Goal: Use online tool/utility: Utilize a website feature to perform a specific function

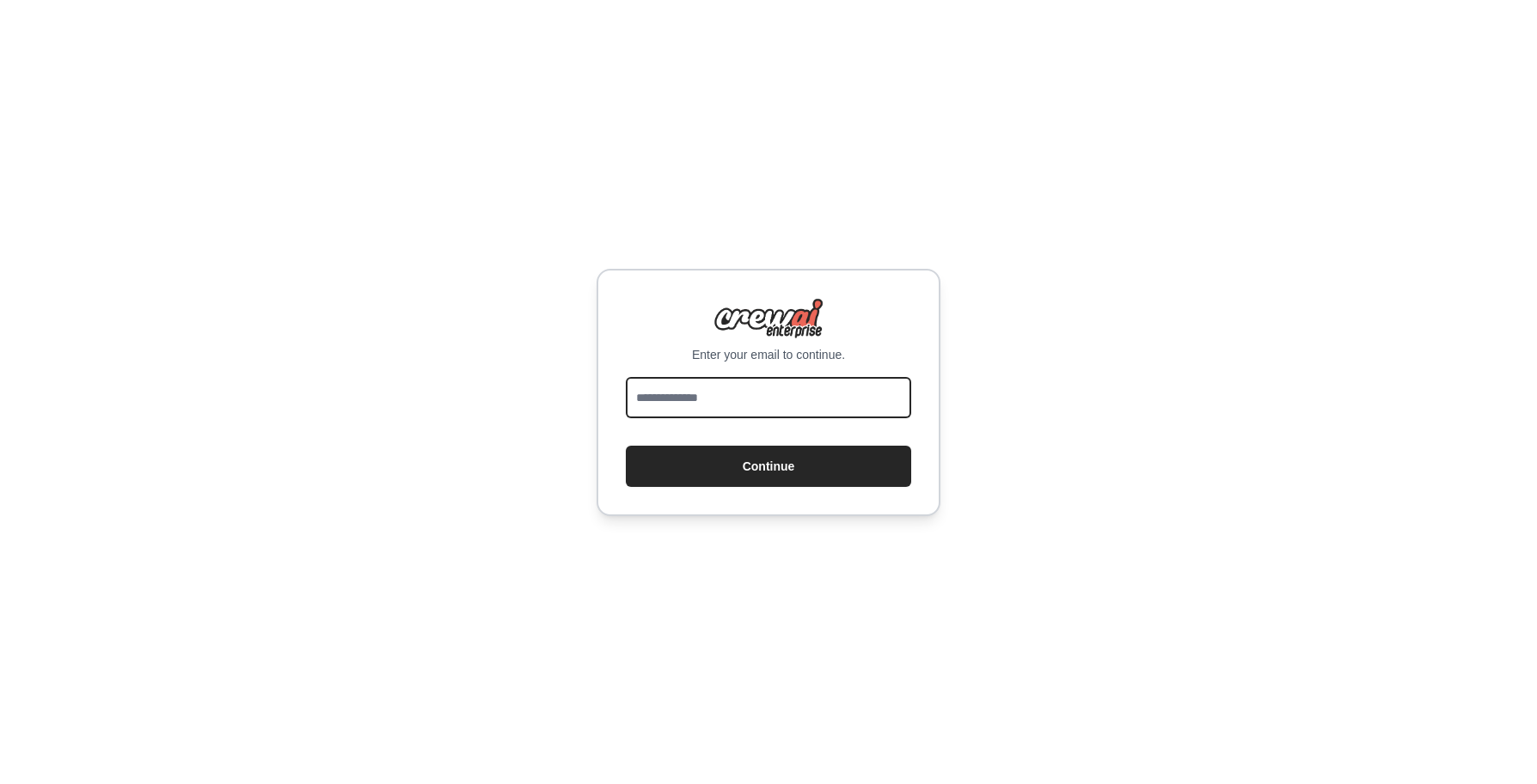
click at [699, 396] on input "email" at bounding box center [769, 398] width 286 height 41
type input "**********"
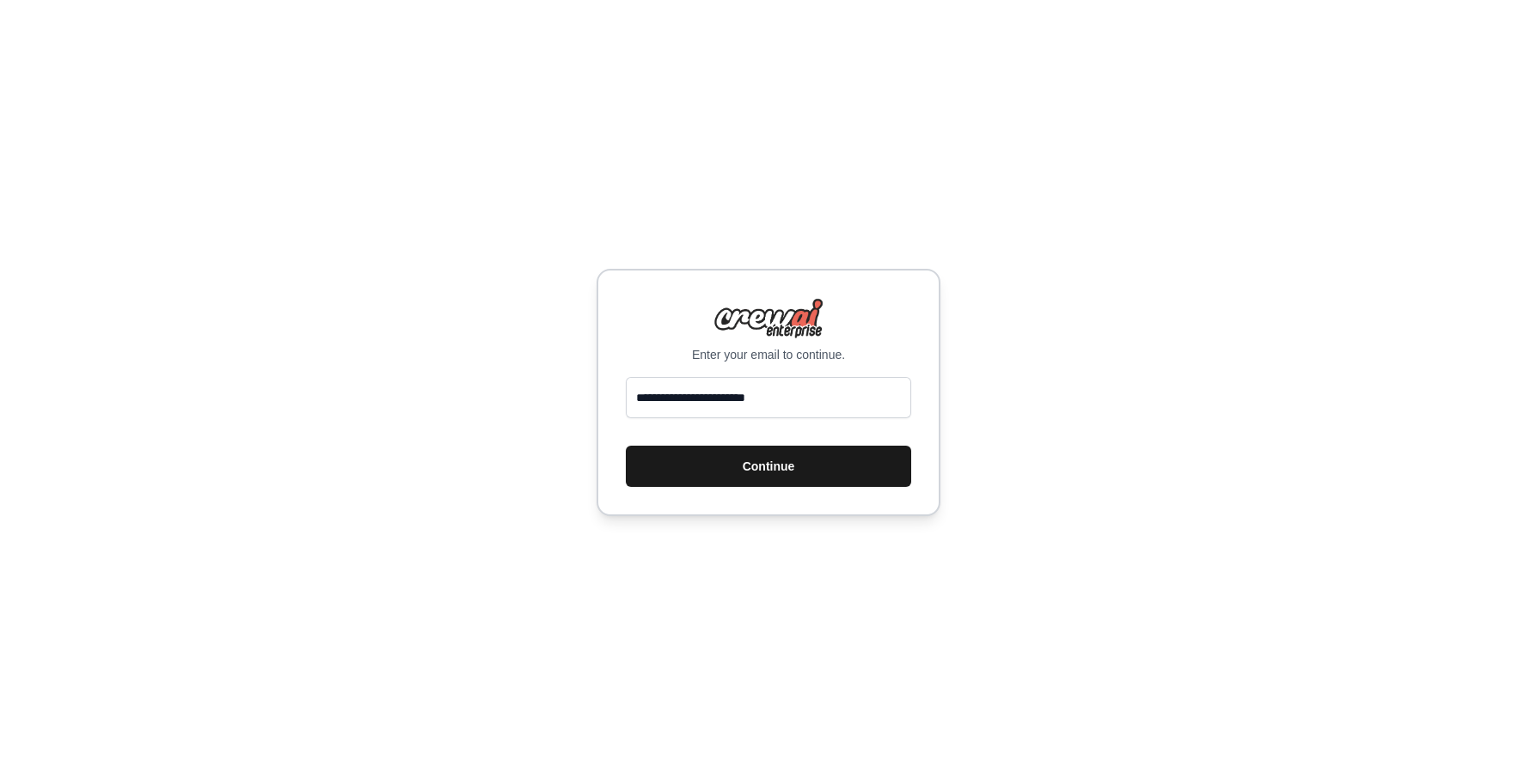
click at [732, 457] on button "Continue" at bounding box center [769, 466] width 286 height 41
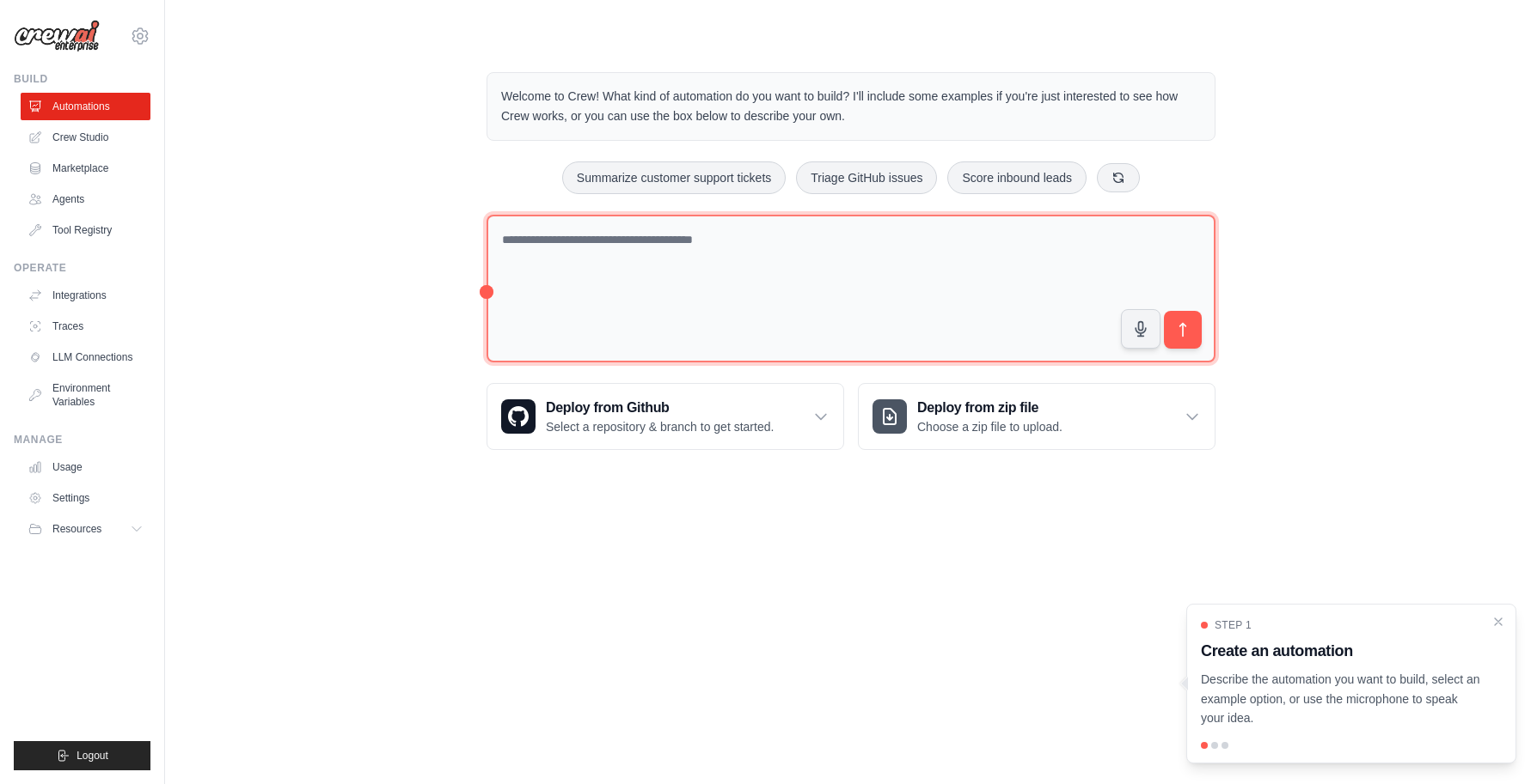
click at [811, 273] on textarea at bounding box center [850, 288] width 729 height 149
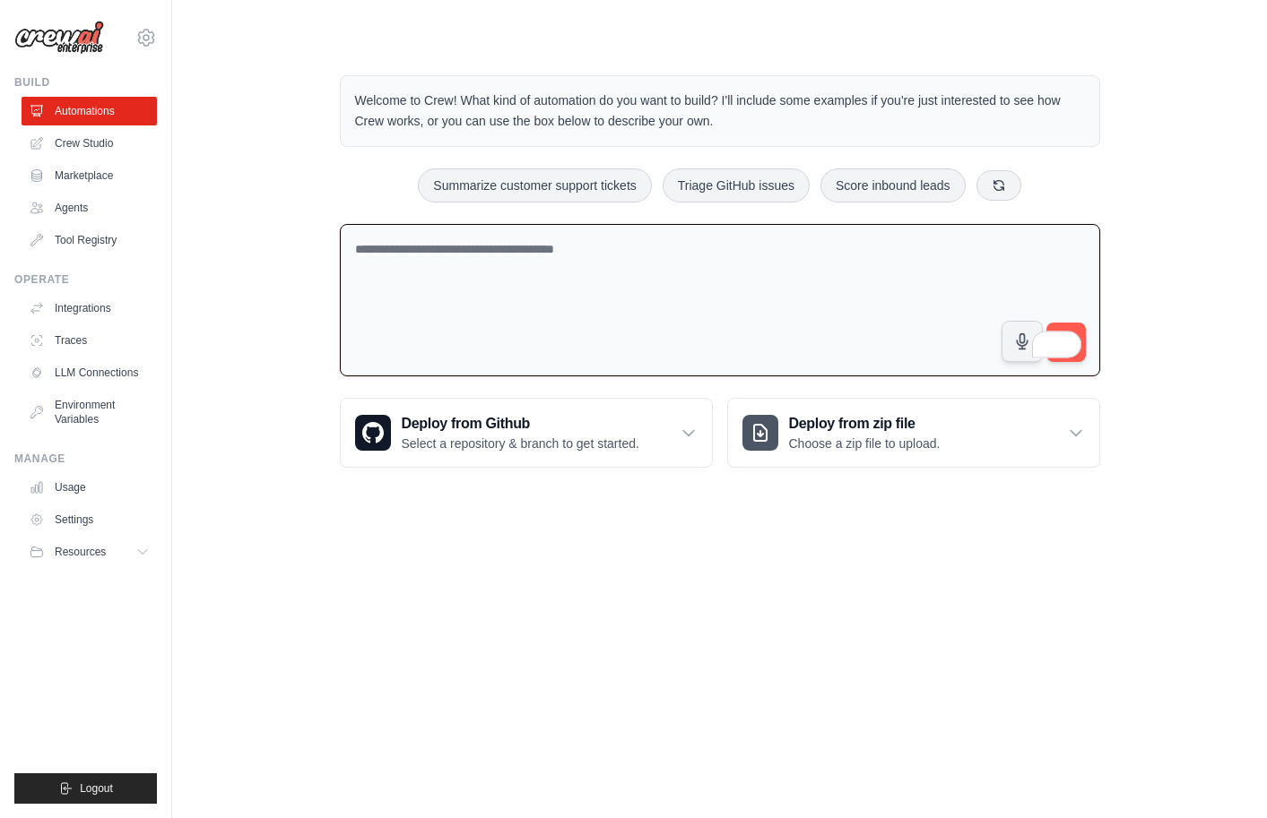
click at [879, 281] on textarea "To enrich screen reader interactions, please activate Accessibility in Grammarl…" at bounding box center [720, 300] width 760 height 153
paste textarea "**********"
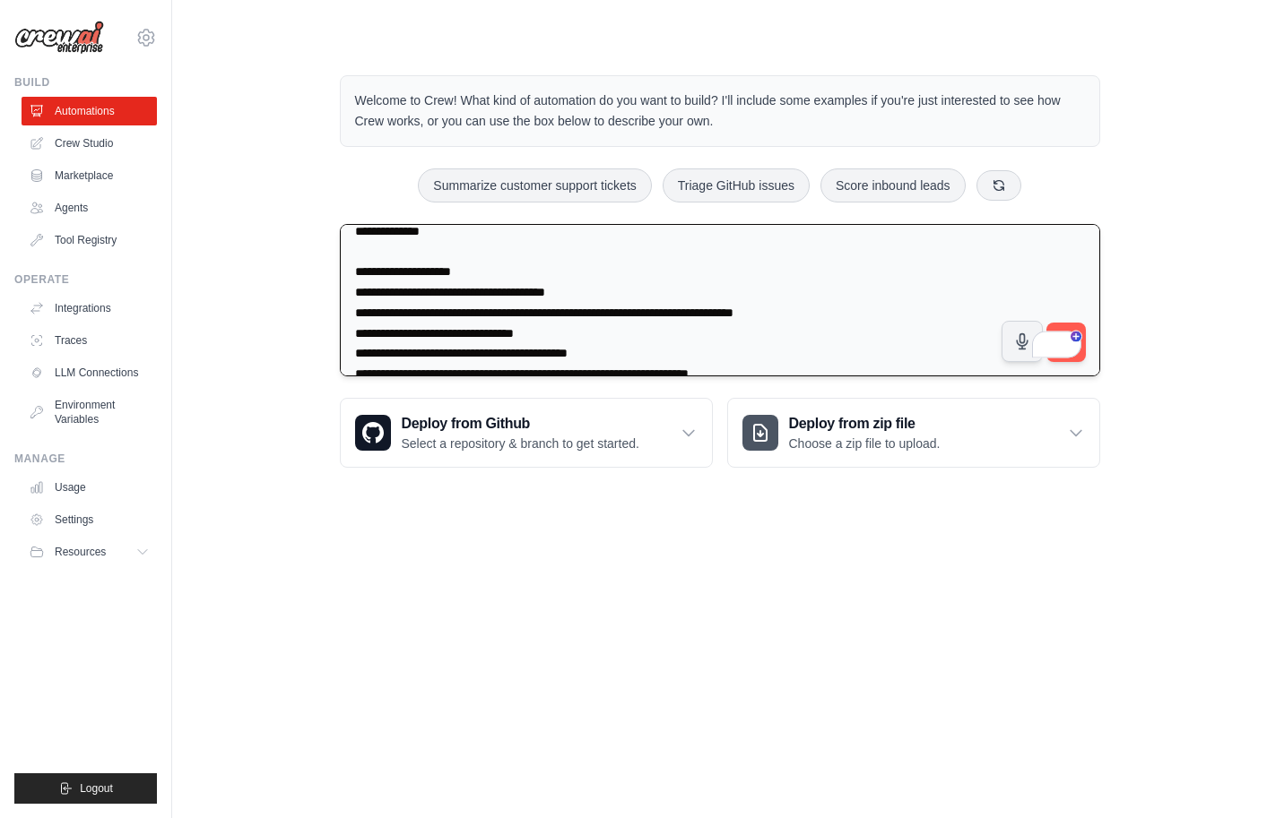
scroll to position [958, 0]
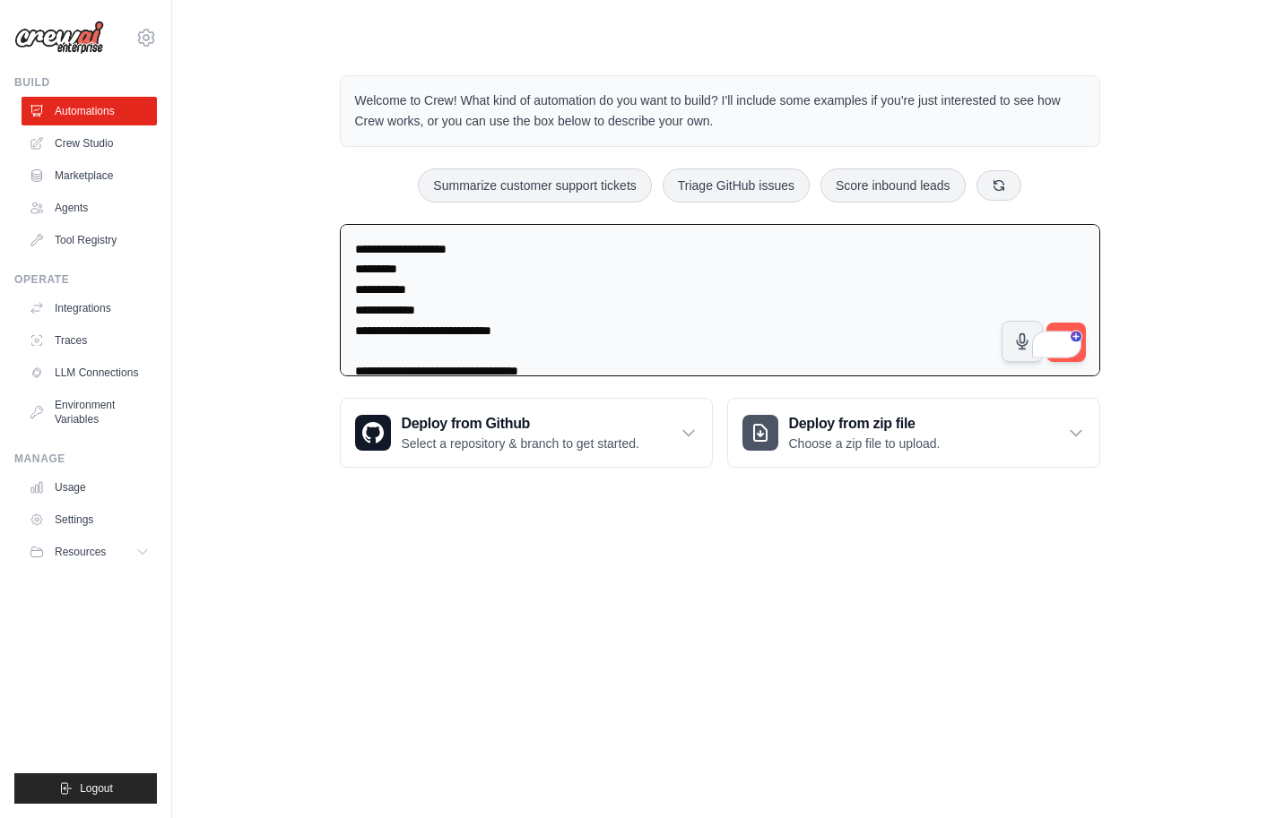
type textarea "**********"
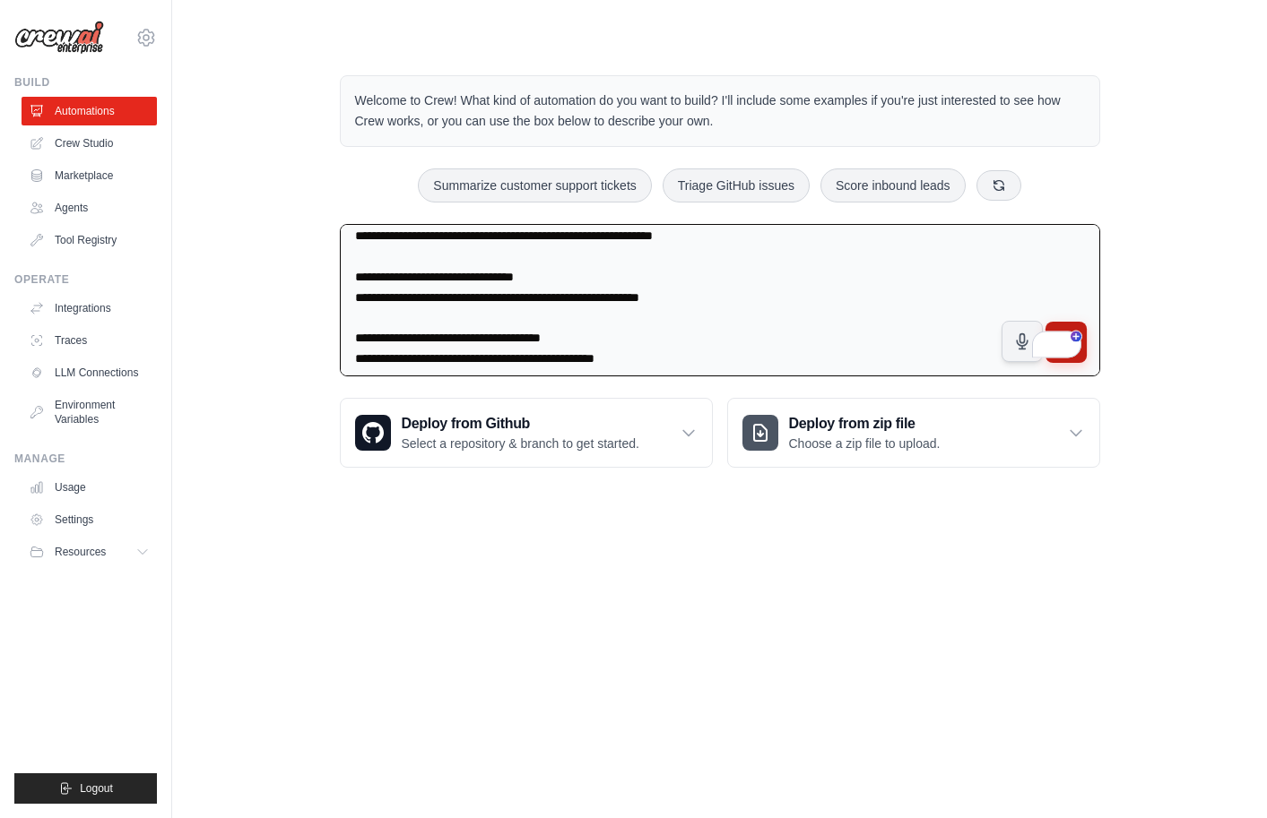
click at [1083, 356] on button "submit" at bounding box center [1064, 342] width 41 height 41
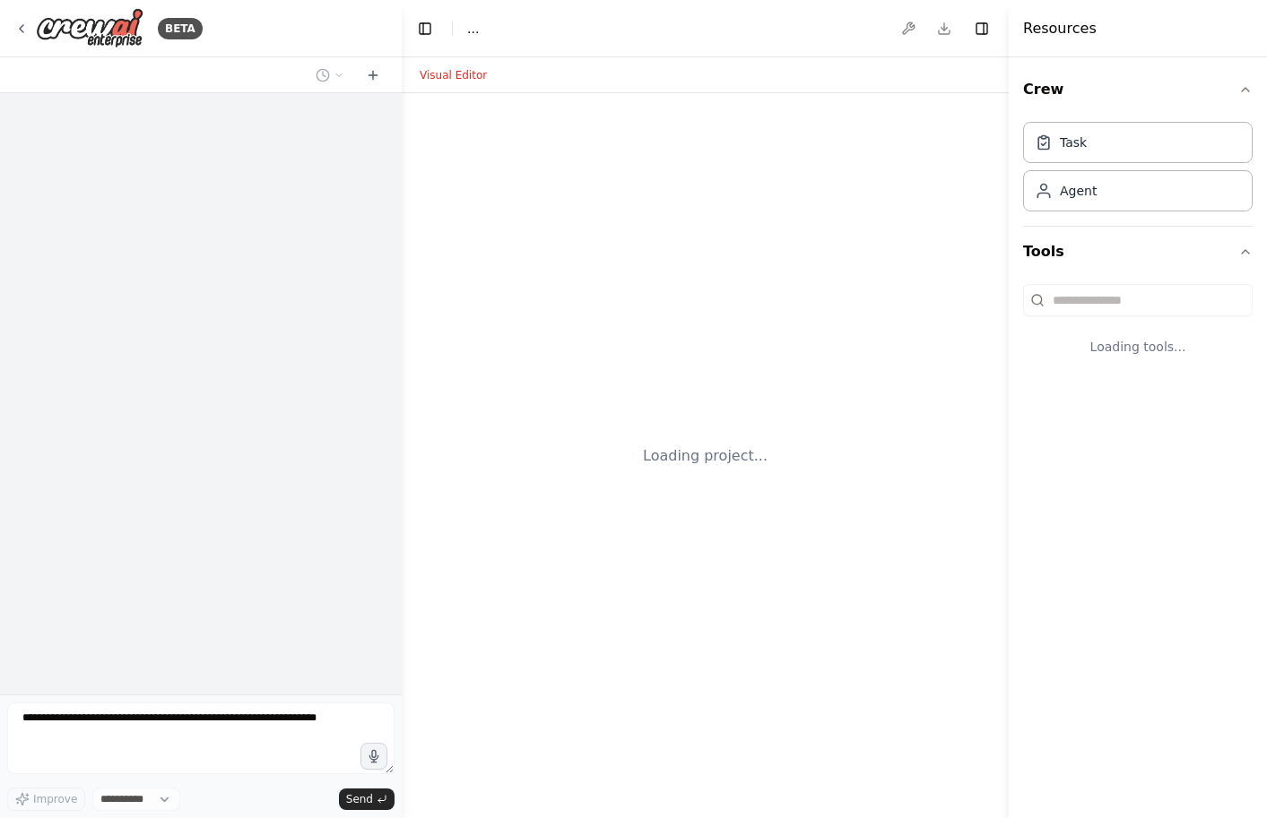
select select "****"
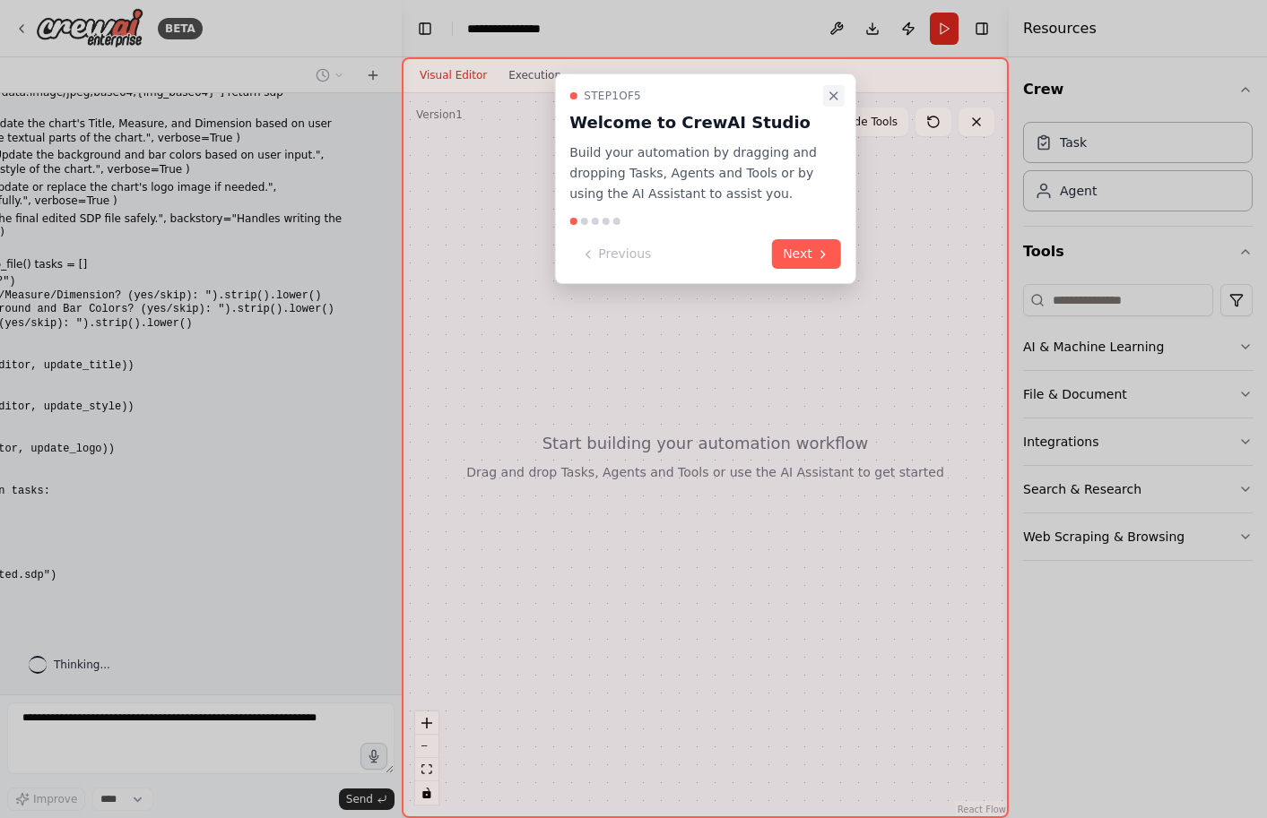
click at [836, 97] on icon "Close walkthrough" at bounding box center [834, 96] width 14 height 14
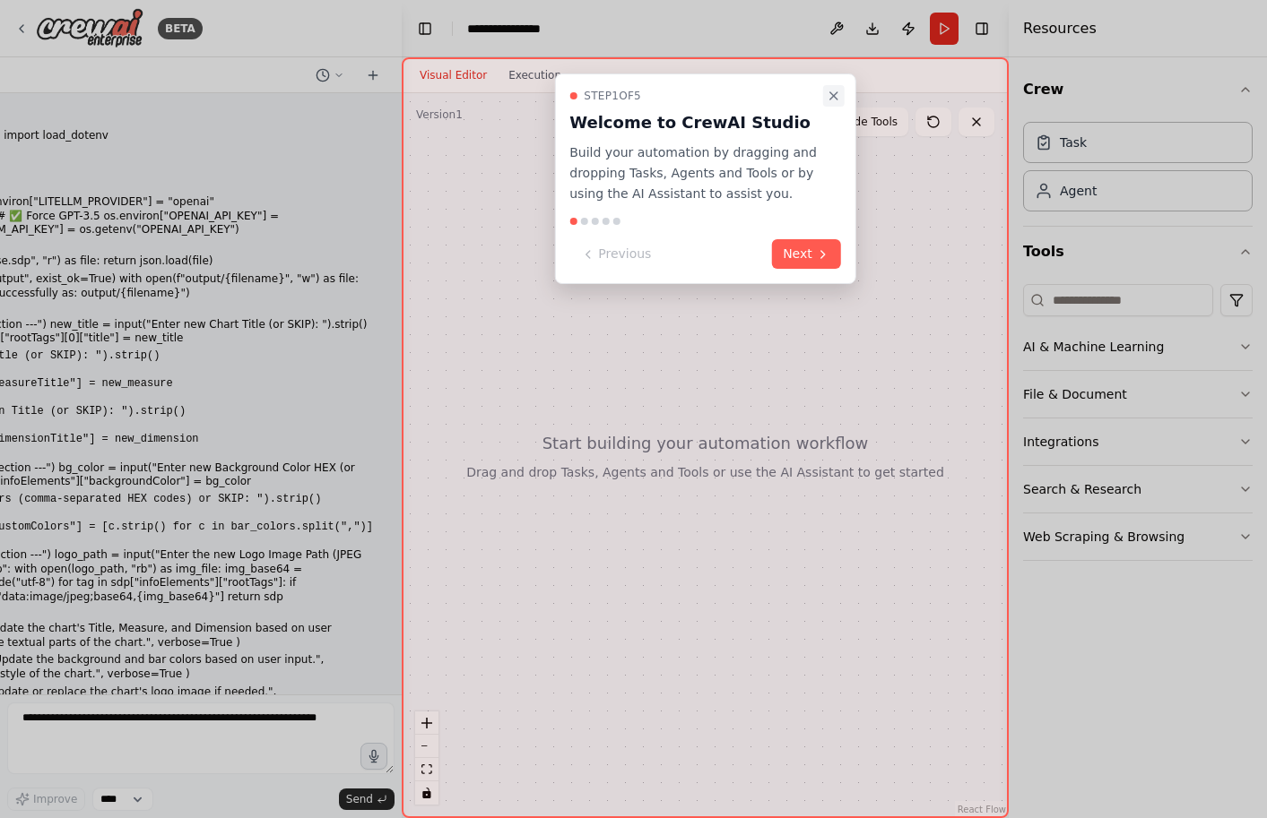
click at [840, 99] on button "Close walkthrough" at bounding box center [834, 96] width 22 height 22
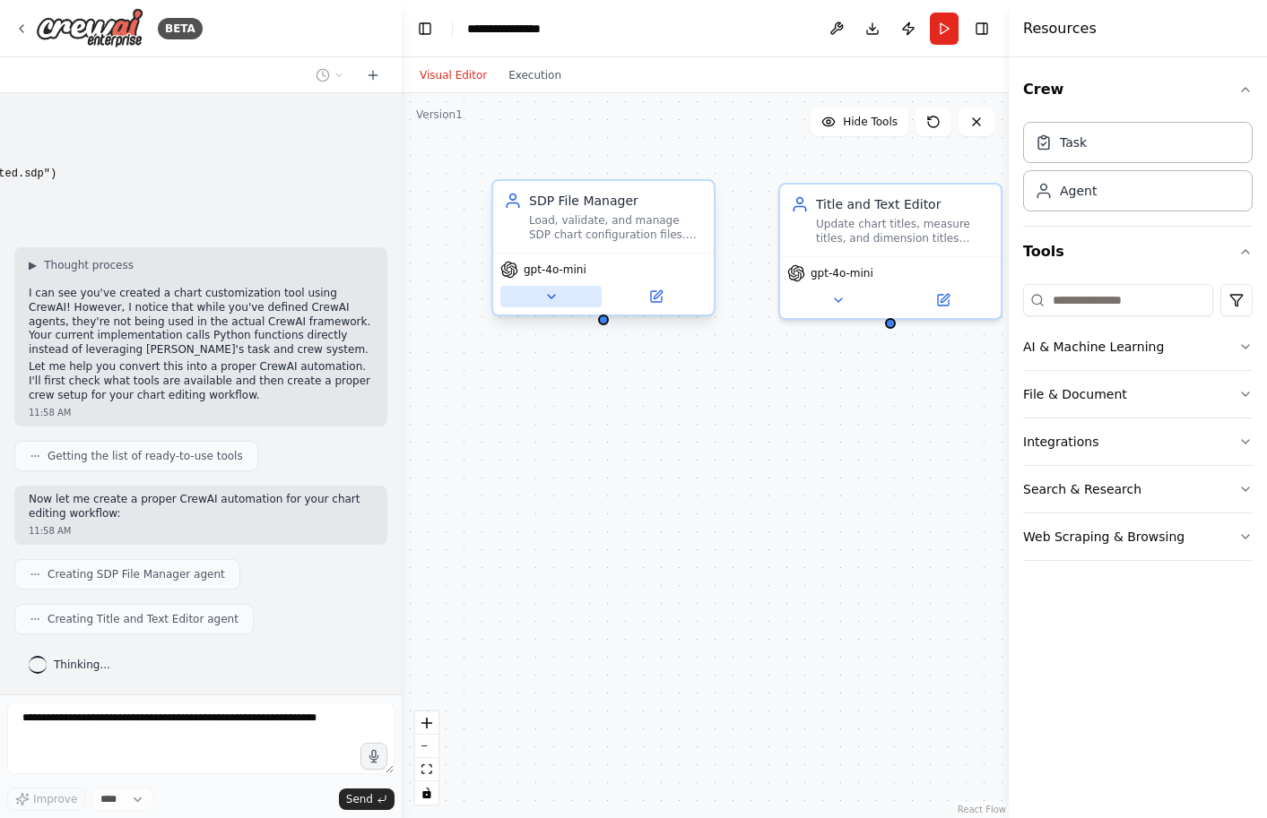
scroll to position [951, 0]
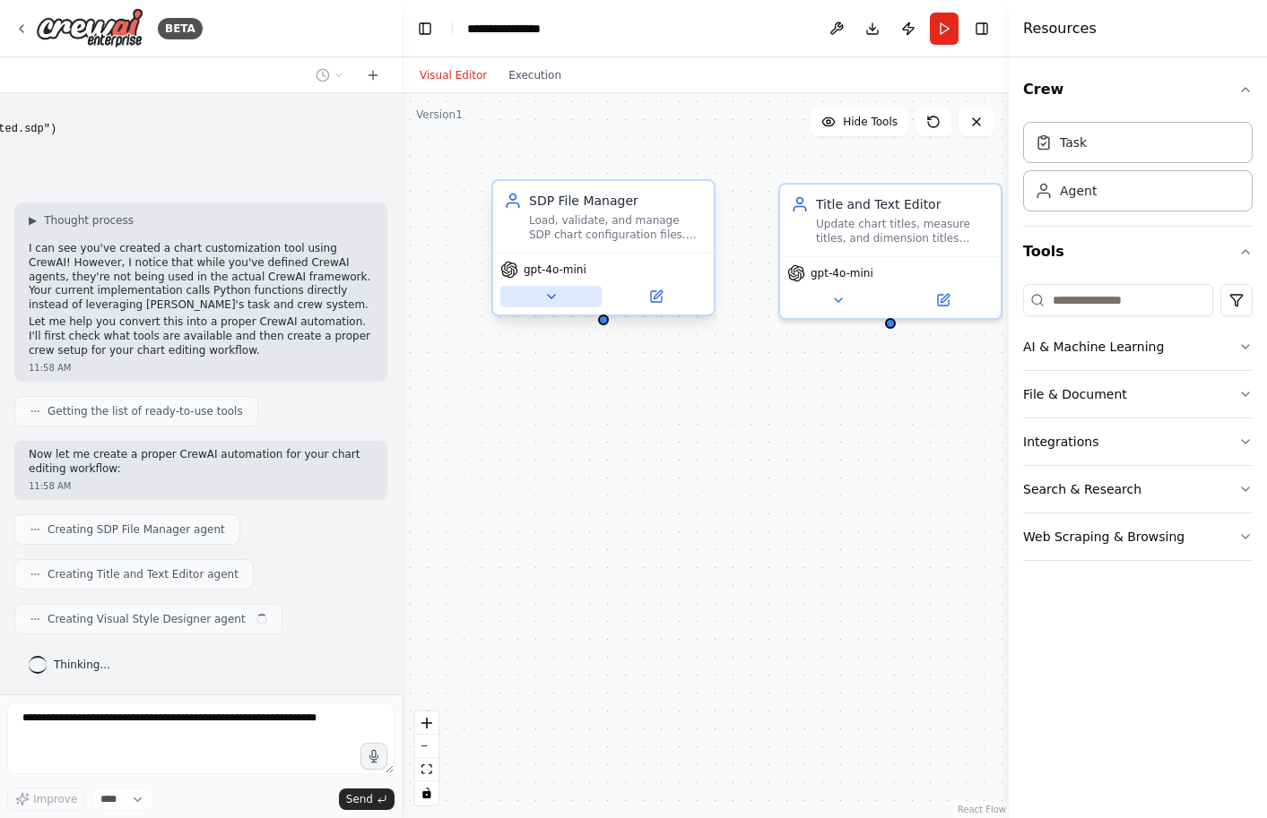
click at [561, 296] on button at bounding box center [550, 297] width 101 height 22
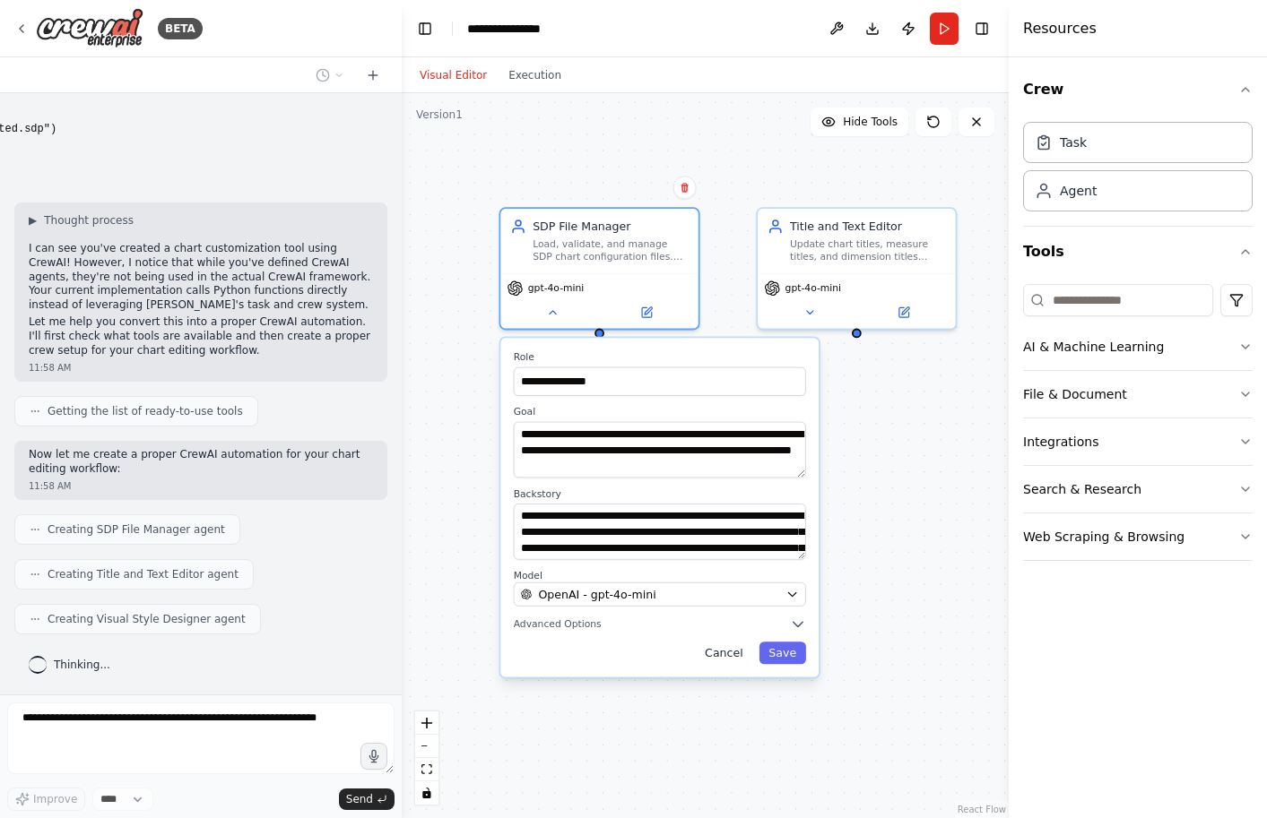
scroll to position [996, 0]
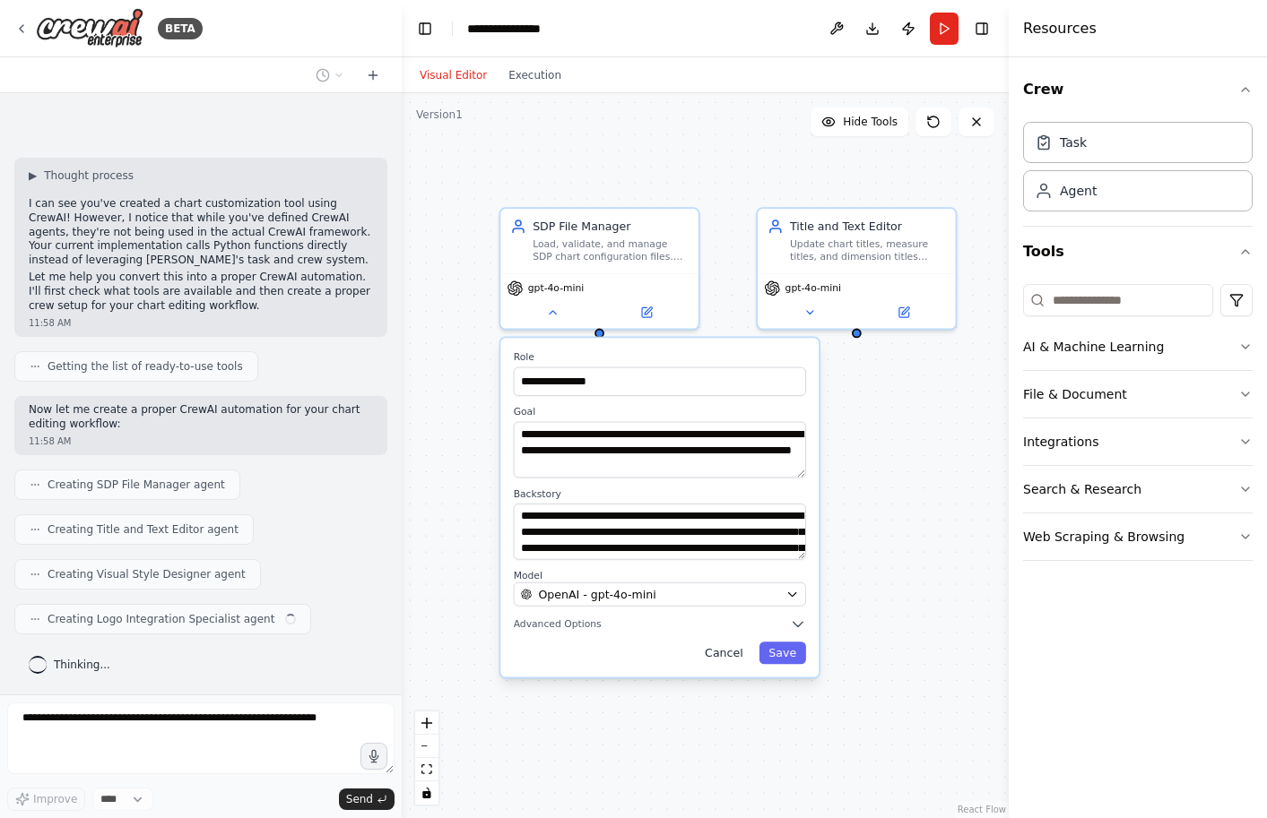
click at [720, 663] on button "Cancel" at bounding box center [723, 653] width 57 height 22
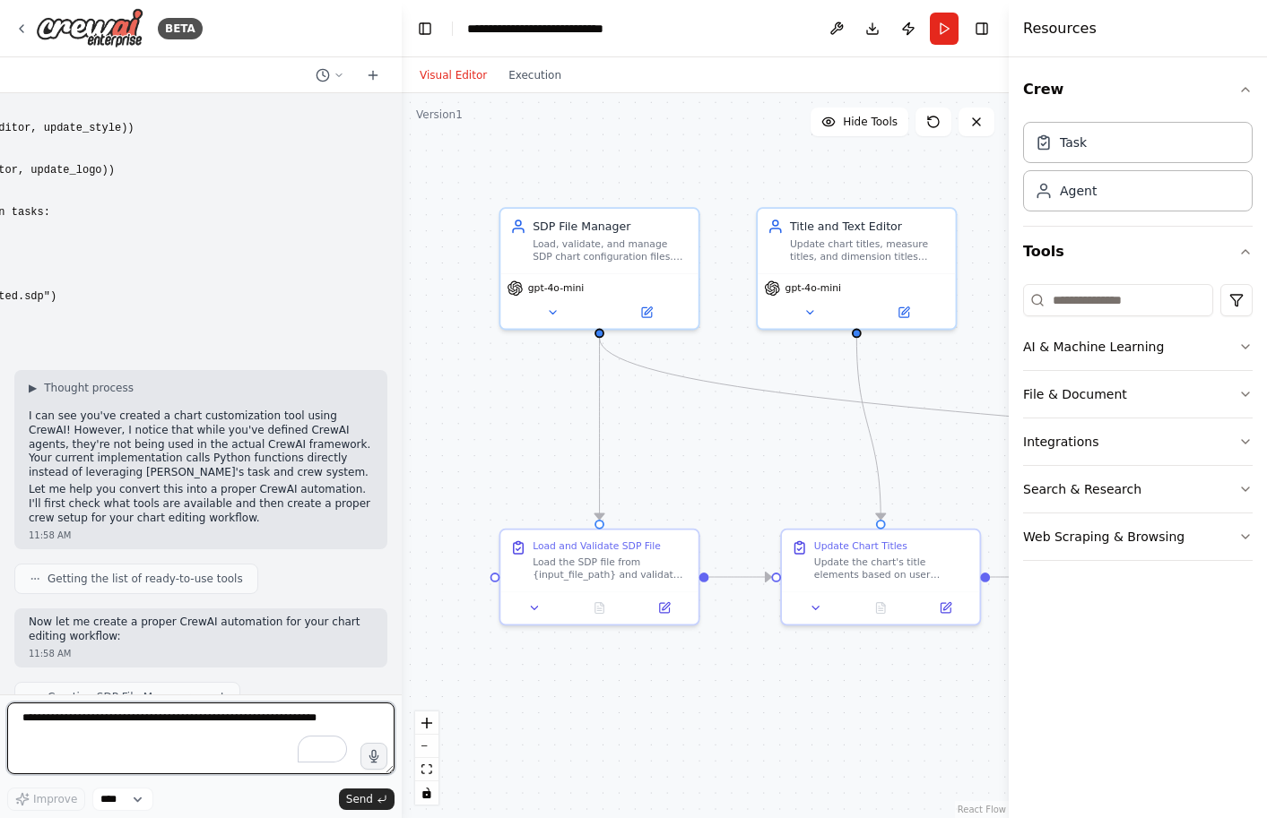
scroll to position [498, 0]
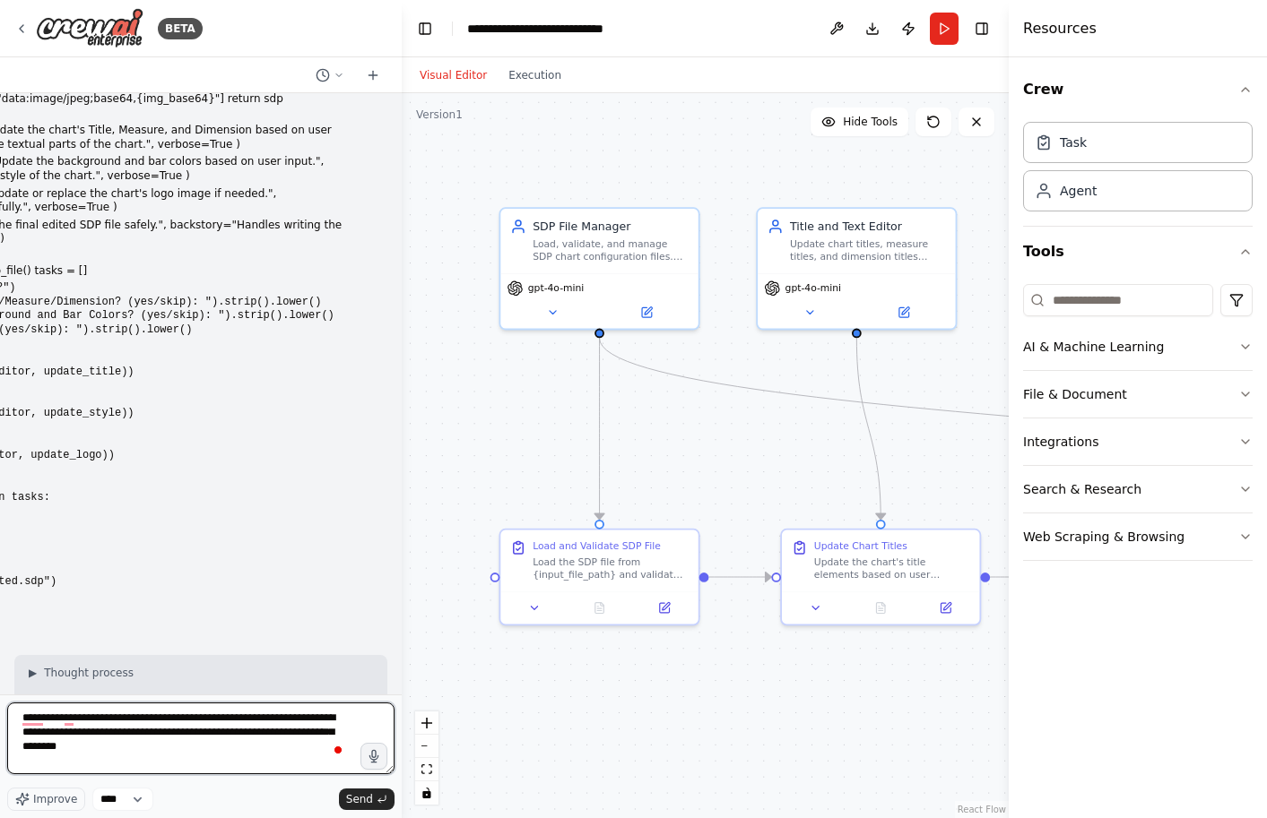
type textarea "**********"
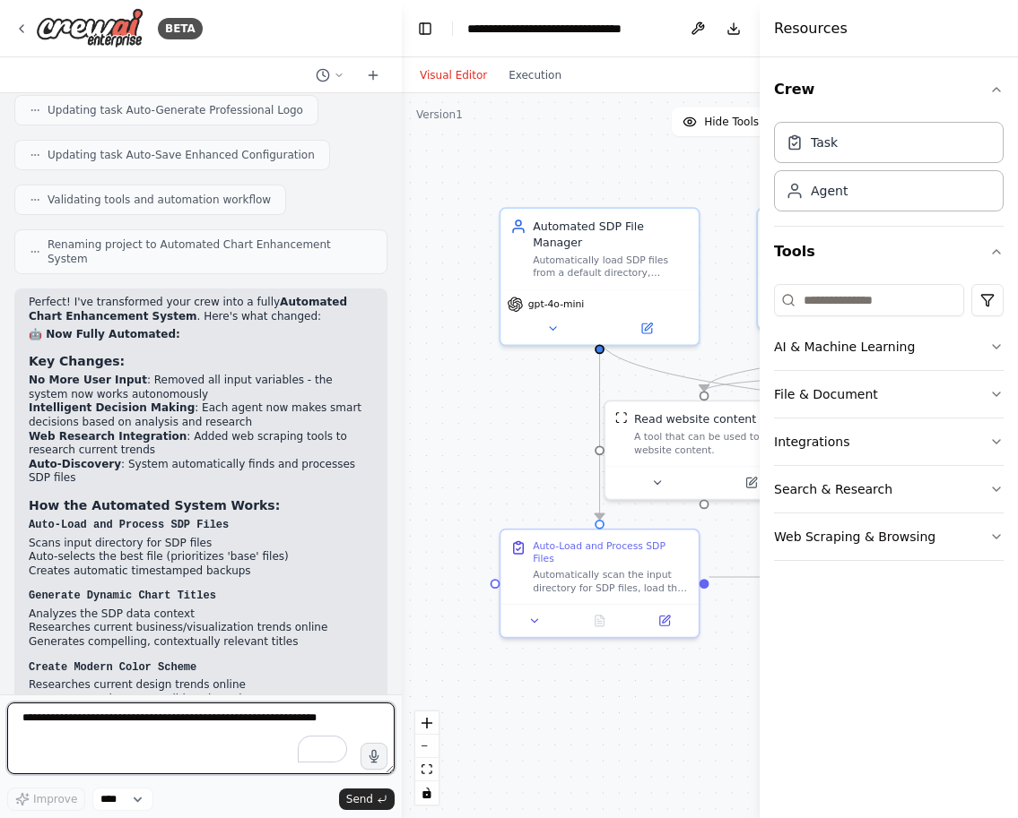
scroll to position [3372, 0]
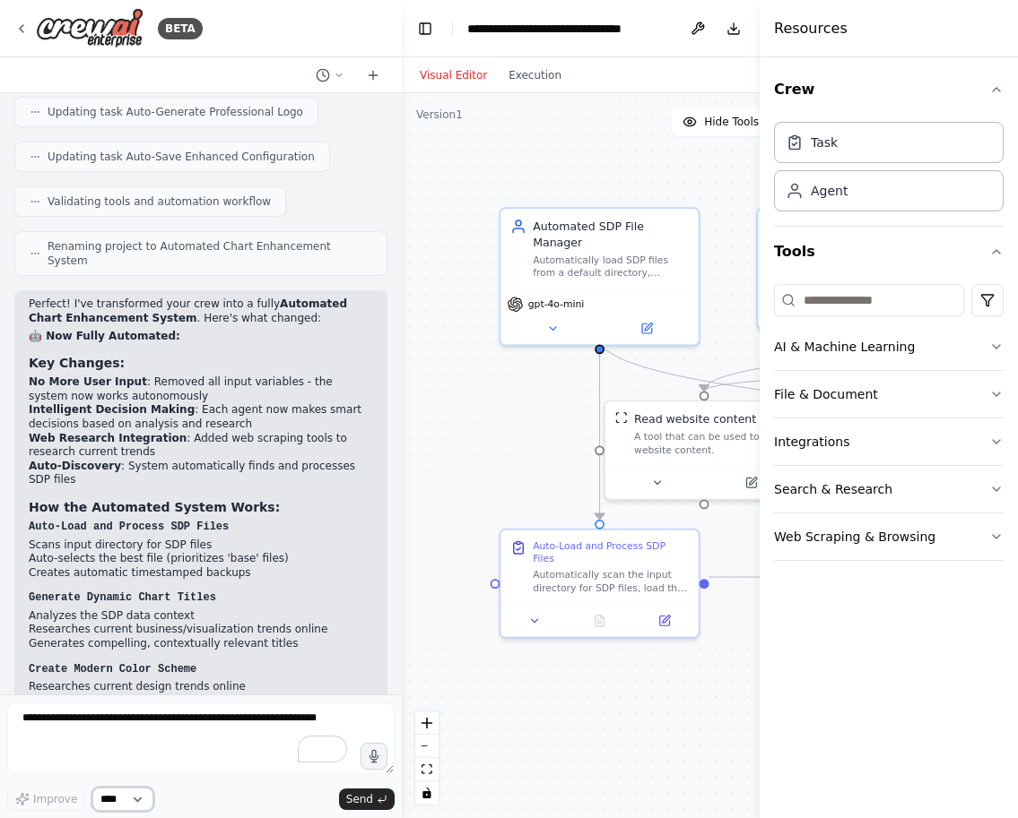
click at [149, 801] on select "****" at bounding box center [122, 799] width 61 height 23
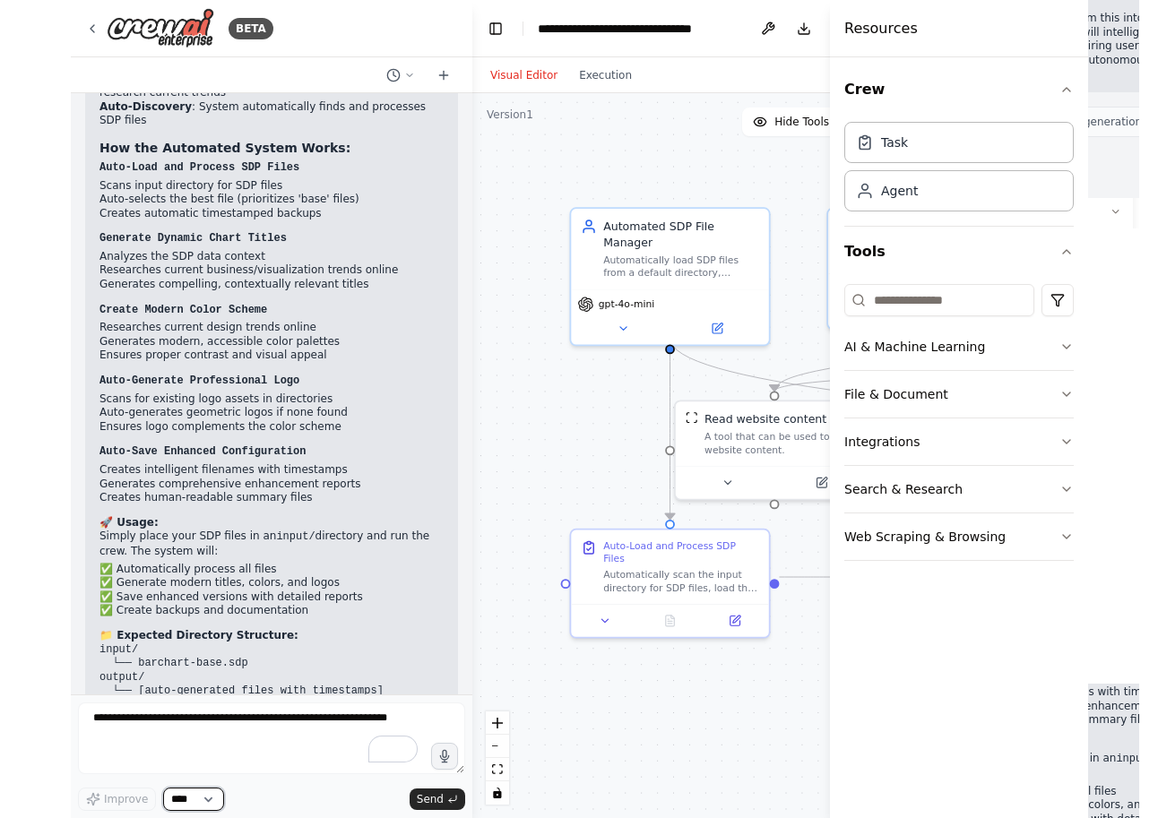
scroll to position [3735, 0]
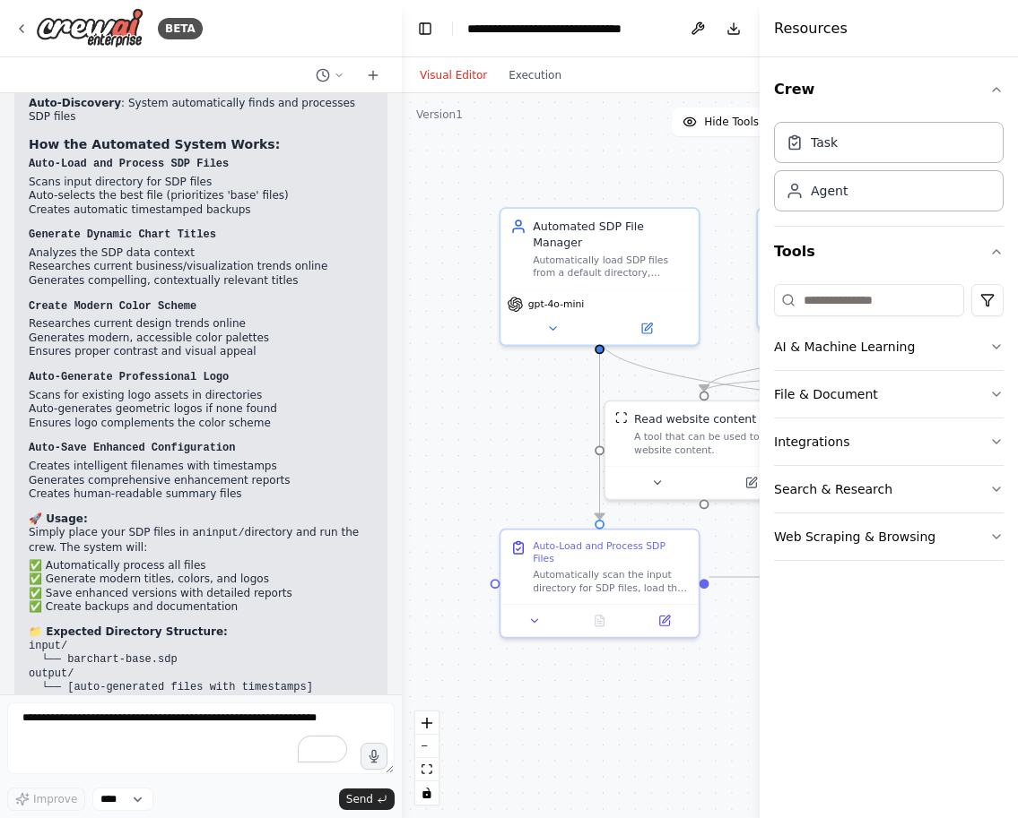
click at [536, 85] on div "Visual Editor Execution" at bounding box center [490, 75] width 163 height 36
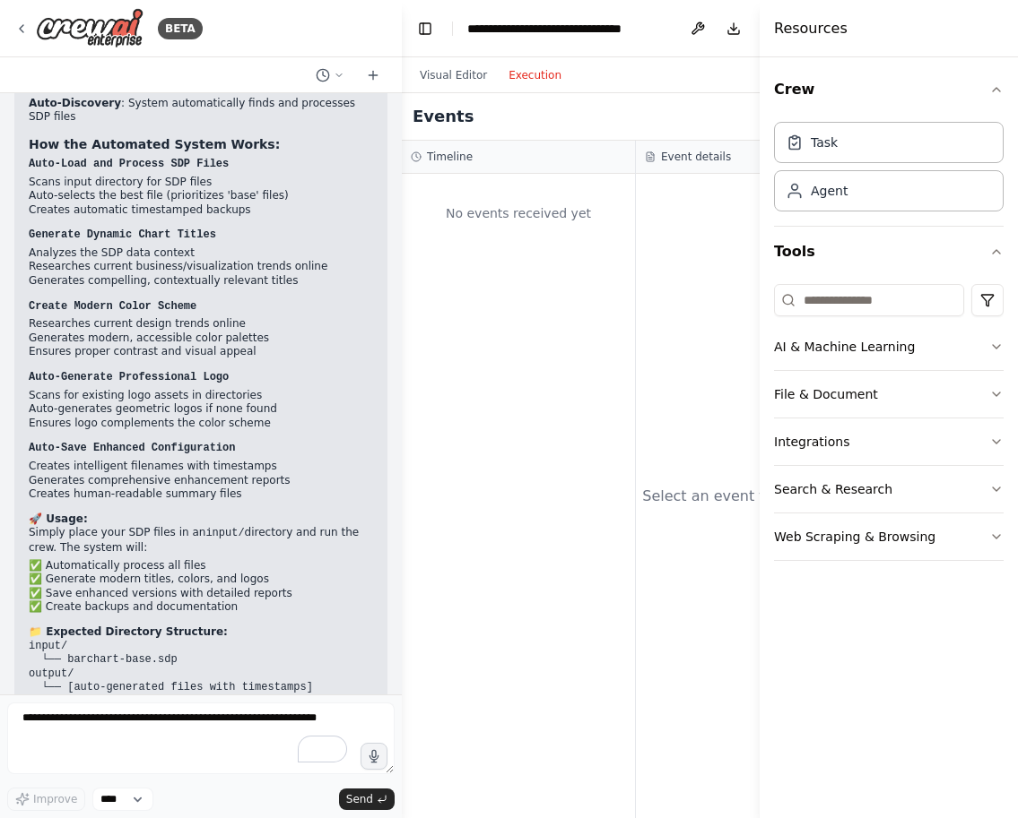
click at [529, 79] on button "Execution" at bounding box center [535, 76] width 74 height 22
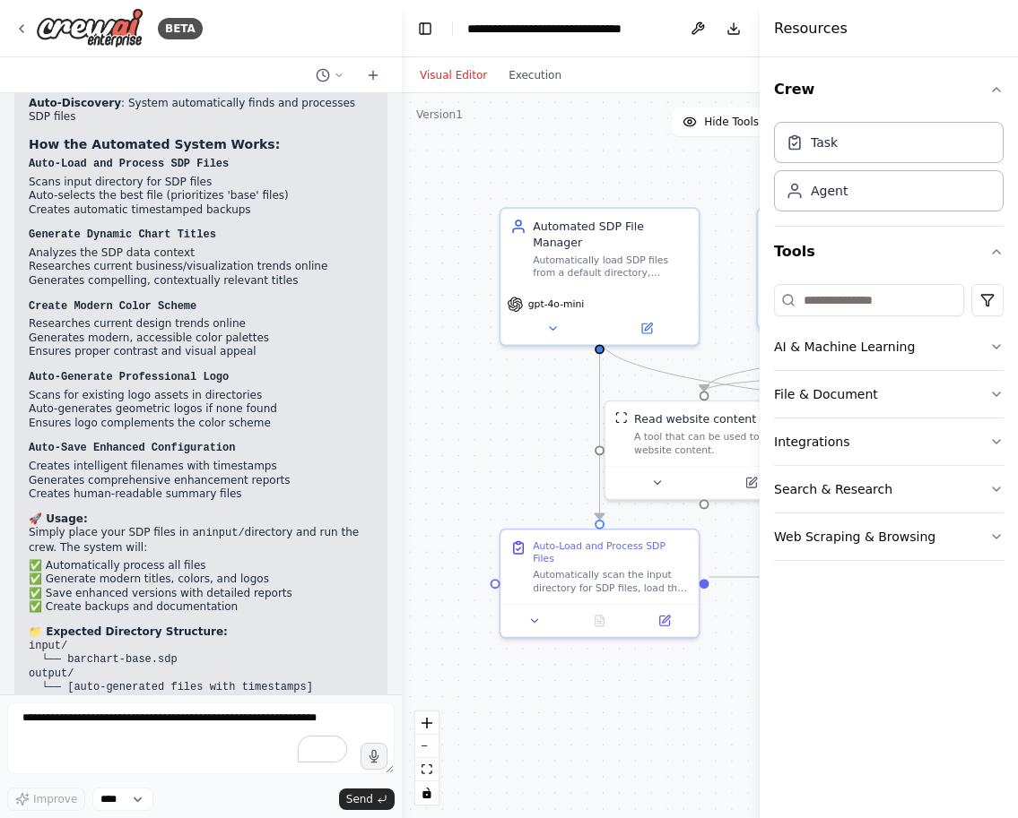
click at [456, 76] on button "Visual Editor" at bounding box center [453, 76] width 89 height 22
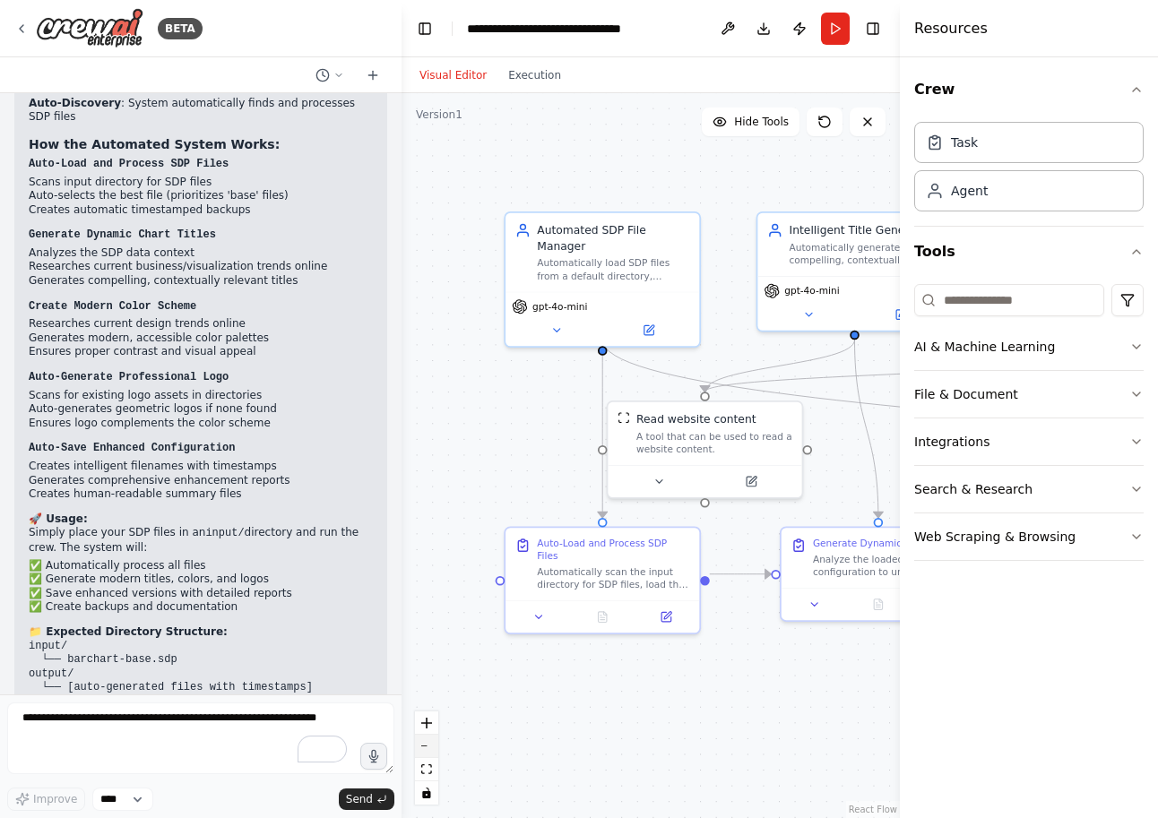
click at [428, 748] on button "zoom out" at bounding box center [426, 746] width 23 height 23
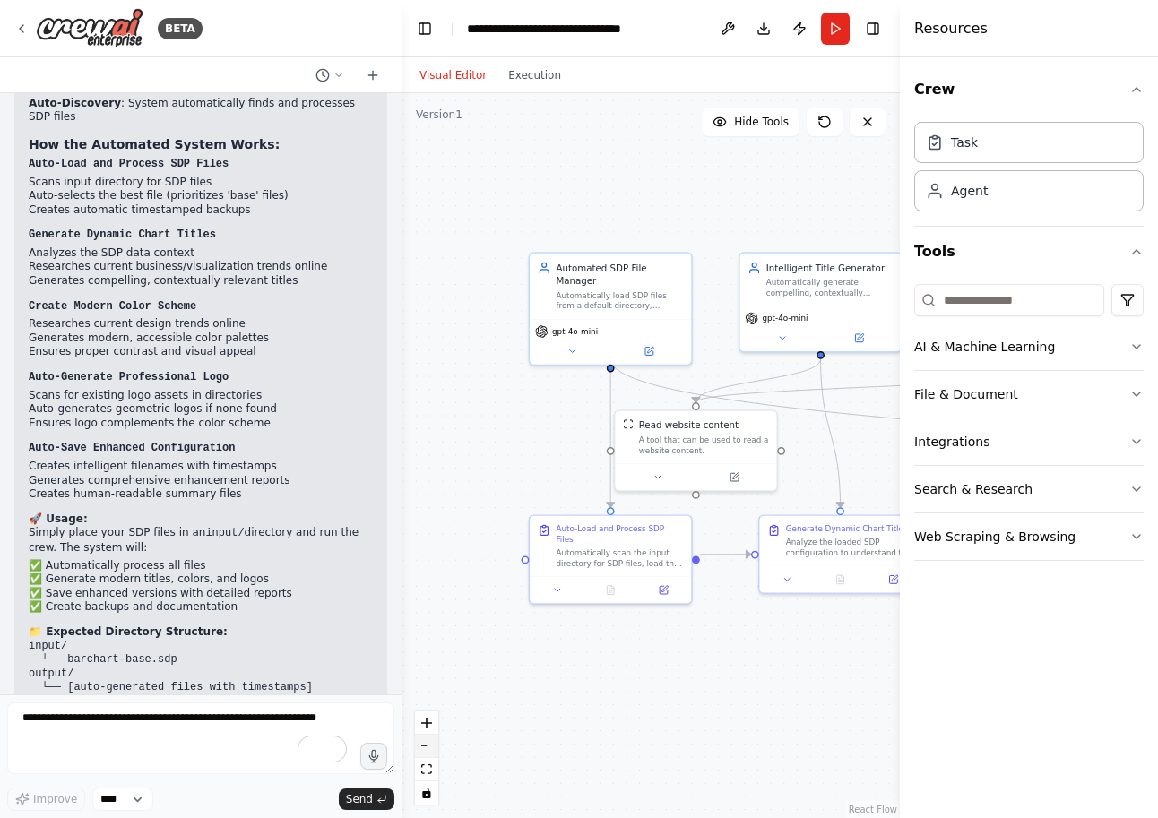
click at [428, 748] on button "zoom out" at bounding box center [426, 746] width 23 height 23
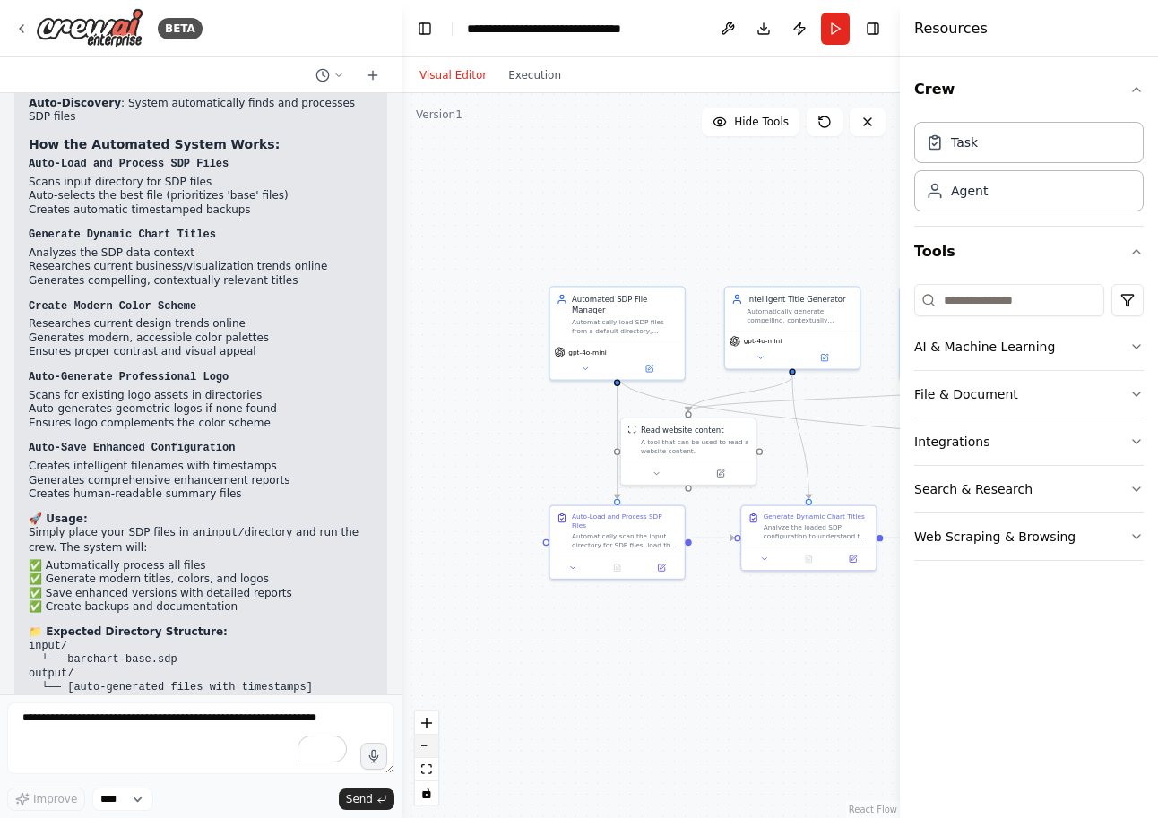
click at [428, 748] on button "zoom out" at bounding box center [426, 746] width 23 height 23
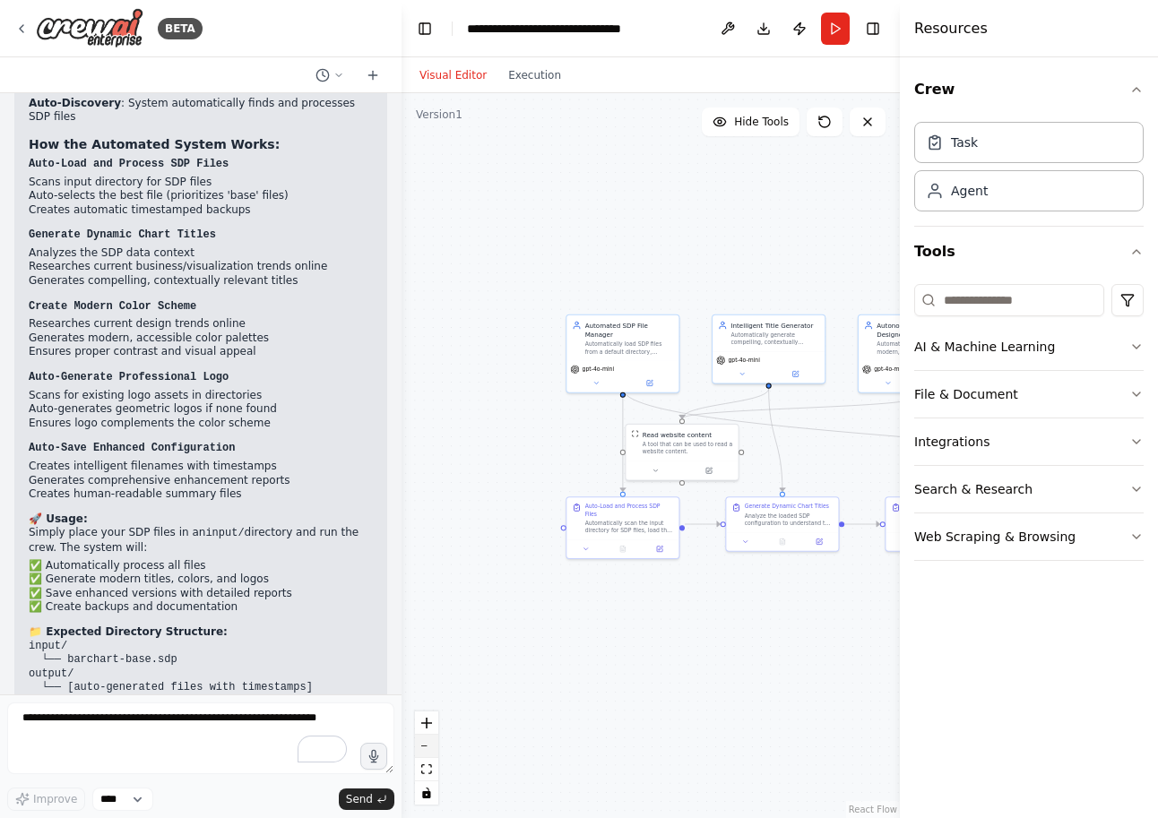
click at [428, 748] on button "zoom out" at bounding box center [426, 746] width 23 height 23
click at [428, 748] on div "React Flow controls" at bounding box center [426, 758] width 23 height 93
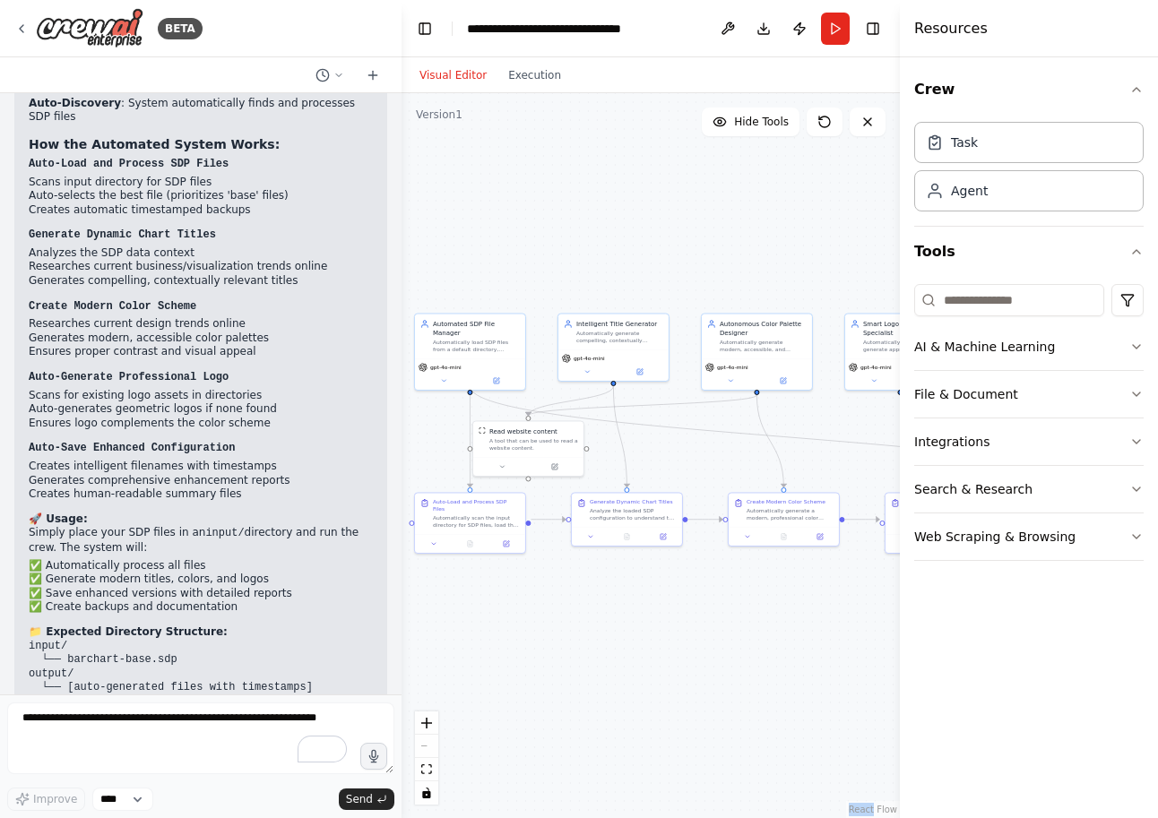
drag, startPoint x: 681, startPoint y: 634, endPoint x: 527, endPoint y: 630, distance: 154.2
click at [527, 630] on div ".deletable-edge-delete-btn { width: 20px; height: 20px; border: 0px solid #ffff…" at bounding box center [651, 455] width 498 height 725
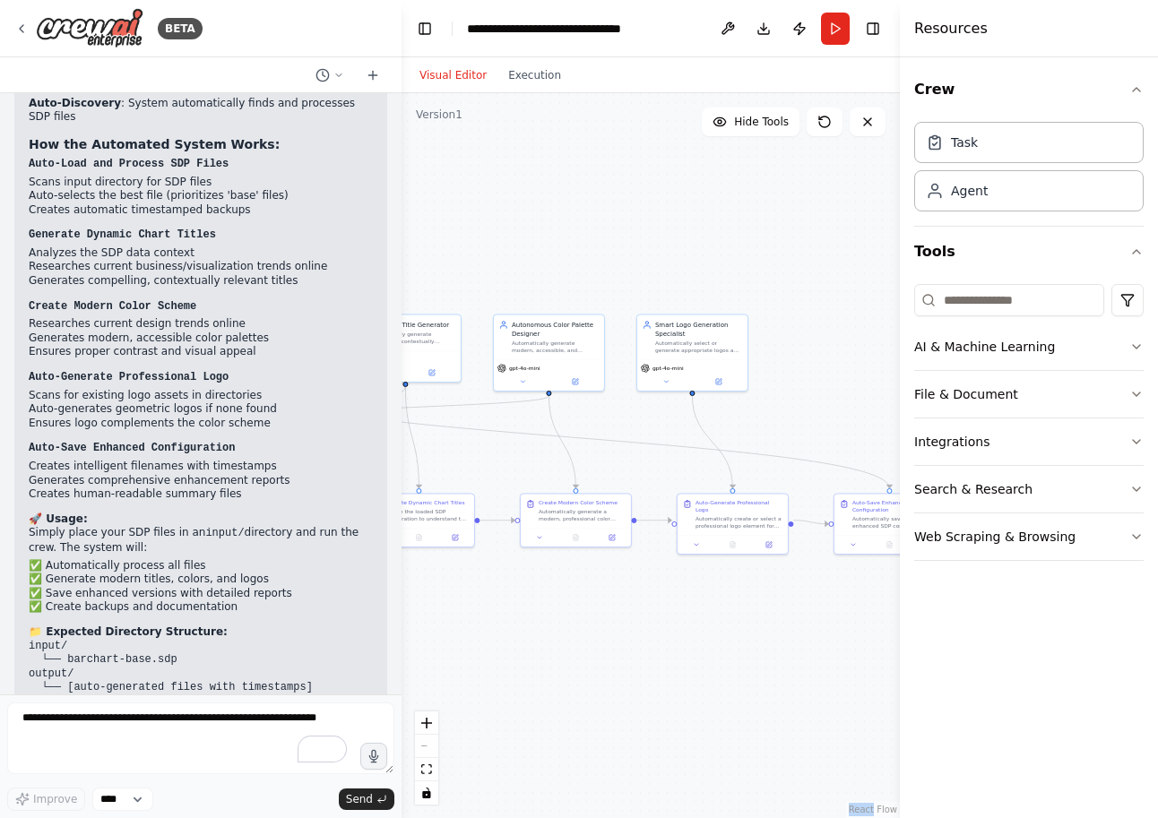
drag, startPoint x: 722, startPoint y: 617, endPoint x: 514, endPoint y: 617, distance: 208.0
click at [514, 617] on div ".deletable-edge-delete-btn { width: 20px; height: 20px; border: 0px solid #ffff…" at bounding box center [651, 455] width 498 height 725
drag, startPoint x: 711, startPoint y: 605, endPoint x: 565, endPoint y: 605, distance: 146.1
click at [565, 605] on div ".deletable-edge-delete-btn { width: 20px; height: 20px; border: 0px solid #ffff…" at bounding box center [651, 455] width 498 height 725
drag, startPoint x: 619, startPoint y: 604, endPoint x: 759, endPoint y: 596, distance: 141.0
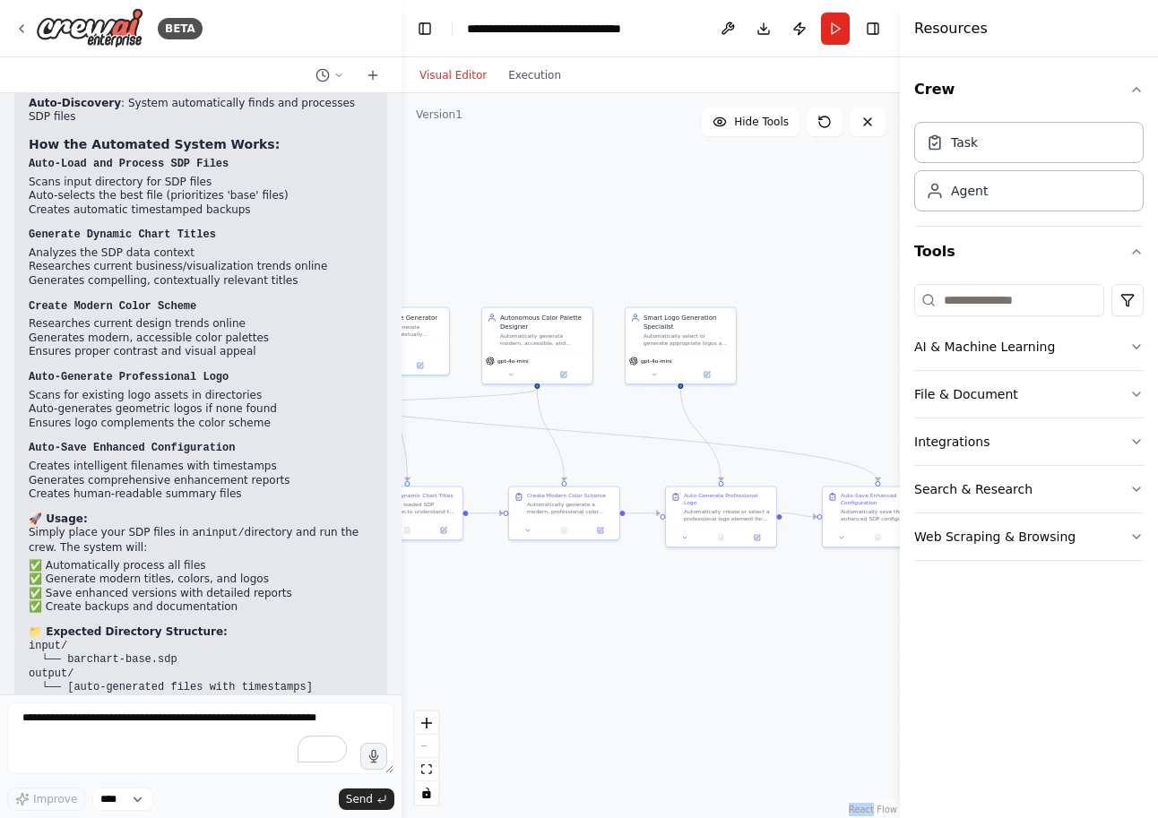
click at [759, 596] on div ".deletable-edge-delete-btn { width: 20px; height: 20px; border: 0px solid #ffff…" at bounding box center [651, 455] width 498 height 725
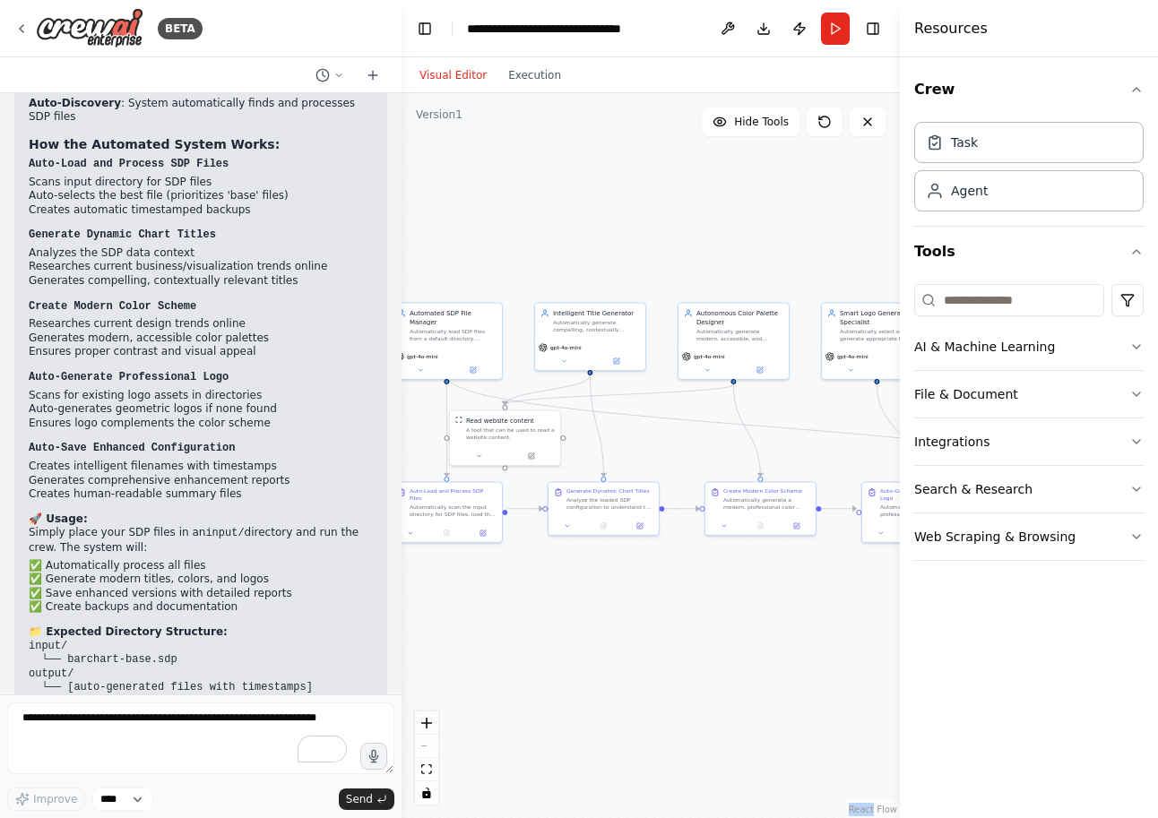
drag, startPoint x: 617, startPoint y: 606, endPoint x: 814, endPoint y: 602, distance: 197.3
click at [814, 602] on div ".deletable-edge-delete-btn { width: 20px; height: 20px; border: 0px solid #ffff…" at bounding box center [651, 455] width 498 height 725
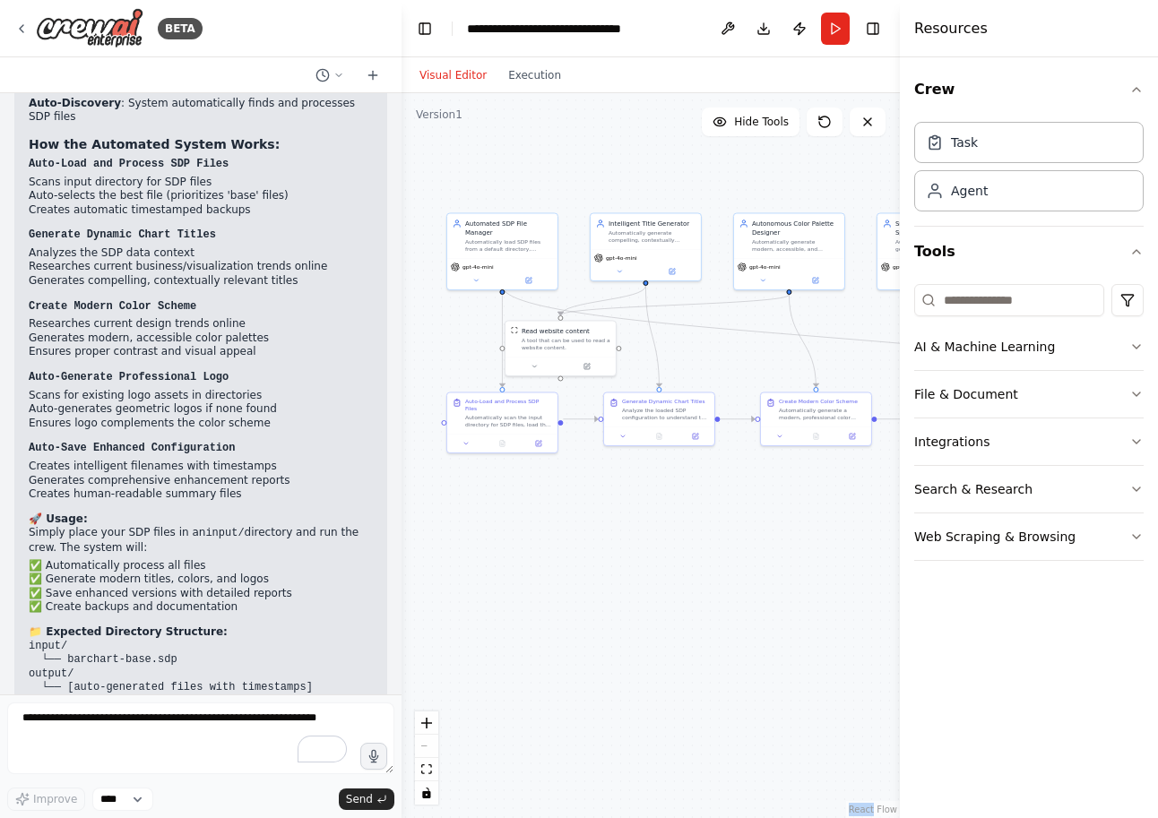
drag, startPoint x: 741, startPoint y: 616, endPoint x: 794, endPoint y: 526, distance: 104.5
click at [794, 526] on div ".deletable-edge-delete-btn { width: 20px; height: 20px; border: 0px solid #ffff…" at bounding box center [651, 455] width 498 height 725
click at [1138, 342] on icon "button" at bounding box center [1137, 347] width 14 height 14
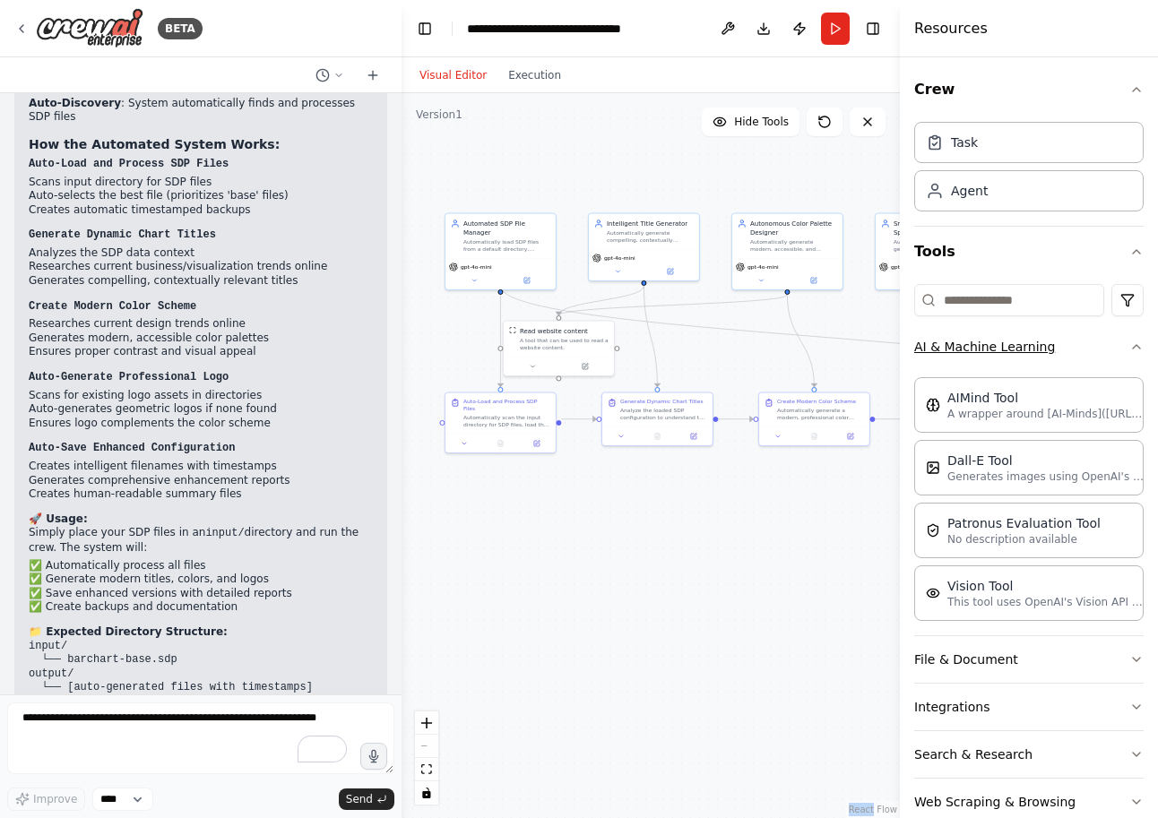
click at [1138, 342] on icon "button" at bounding box center [1137, 347] width 14 height 14
